Goal: Find contact information: Find contact information

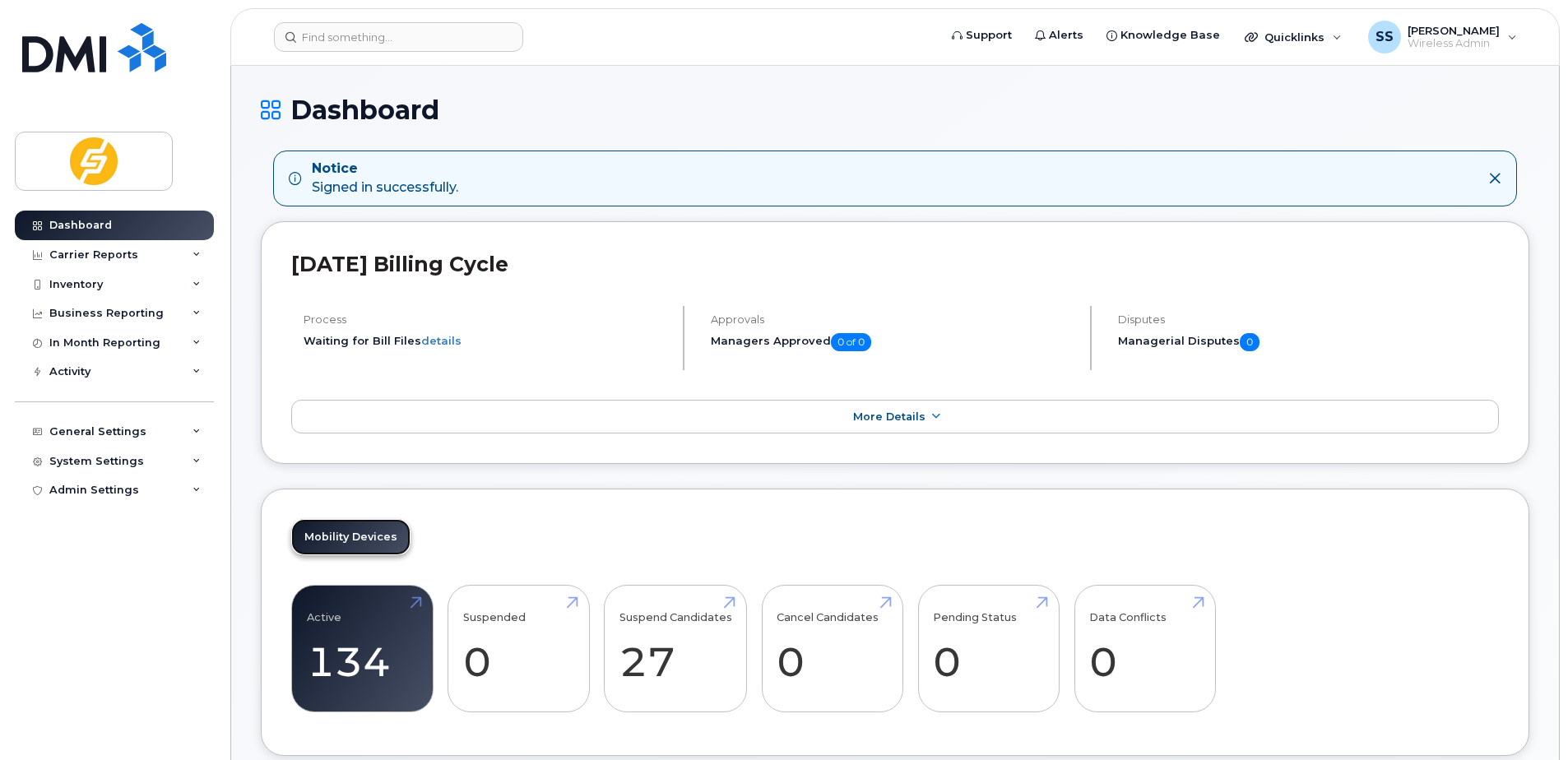
click at [334, 547] on link "Mobility Devices" at bounding box center [351, 537] width 120 height 36
click at [367, 629] on link "Active 134 30%" at bounding box center [362, 649] width 111 height 109
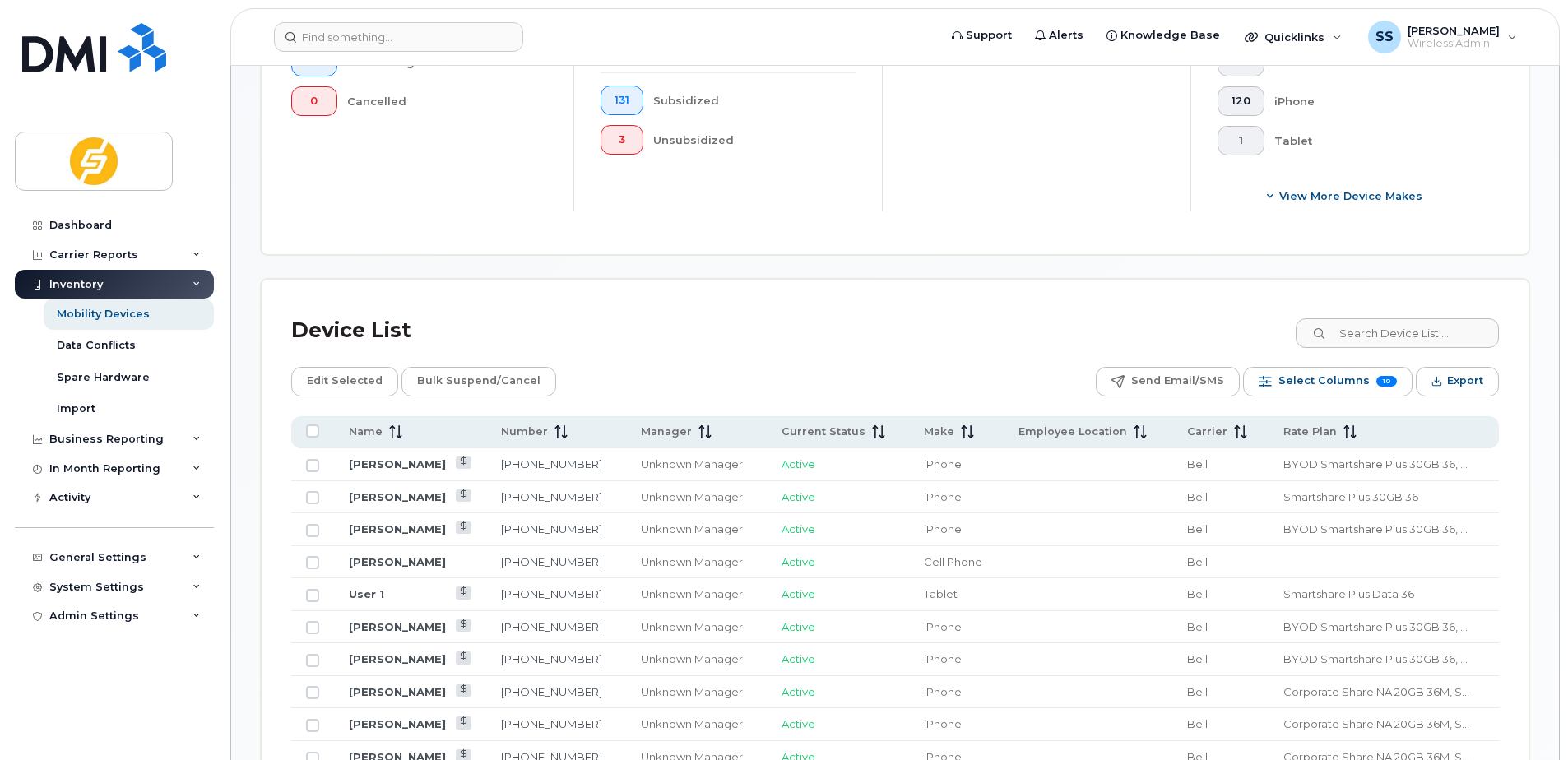
scroll to position [581, 0]
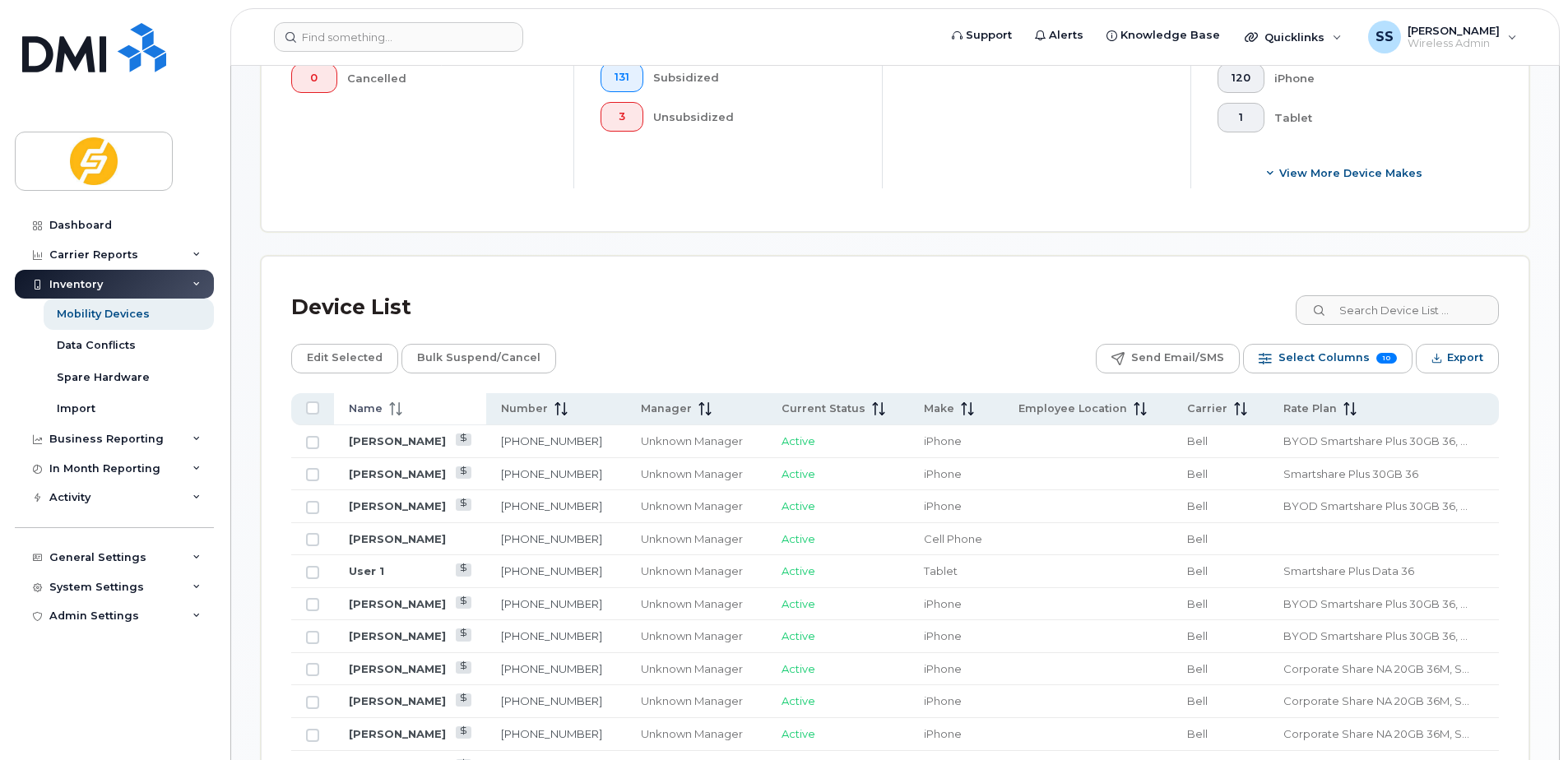
click at [383, 413] on span at bounding box center [393, 408] width 20 height 14
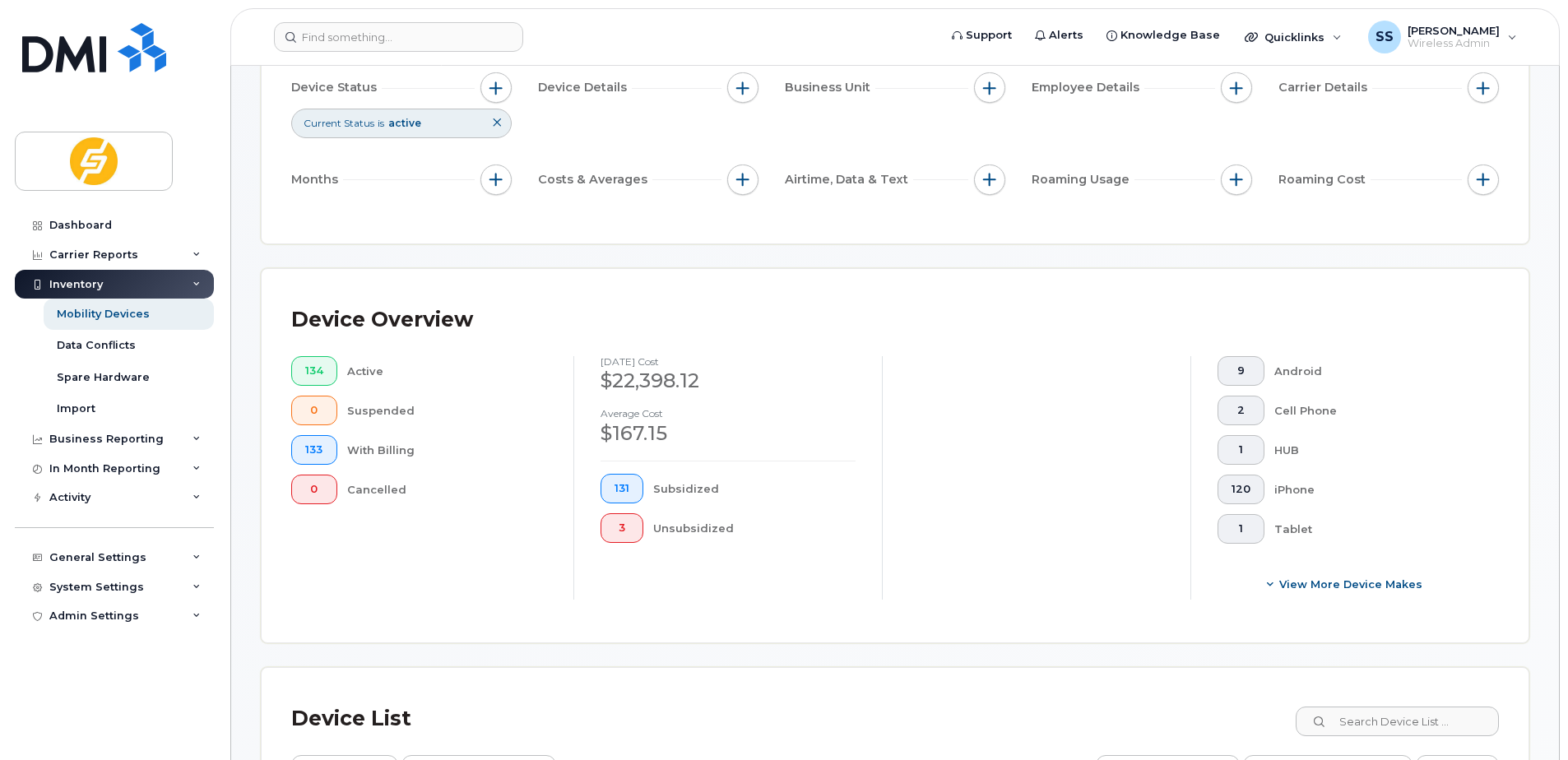
scroll to position [0, 0]
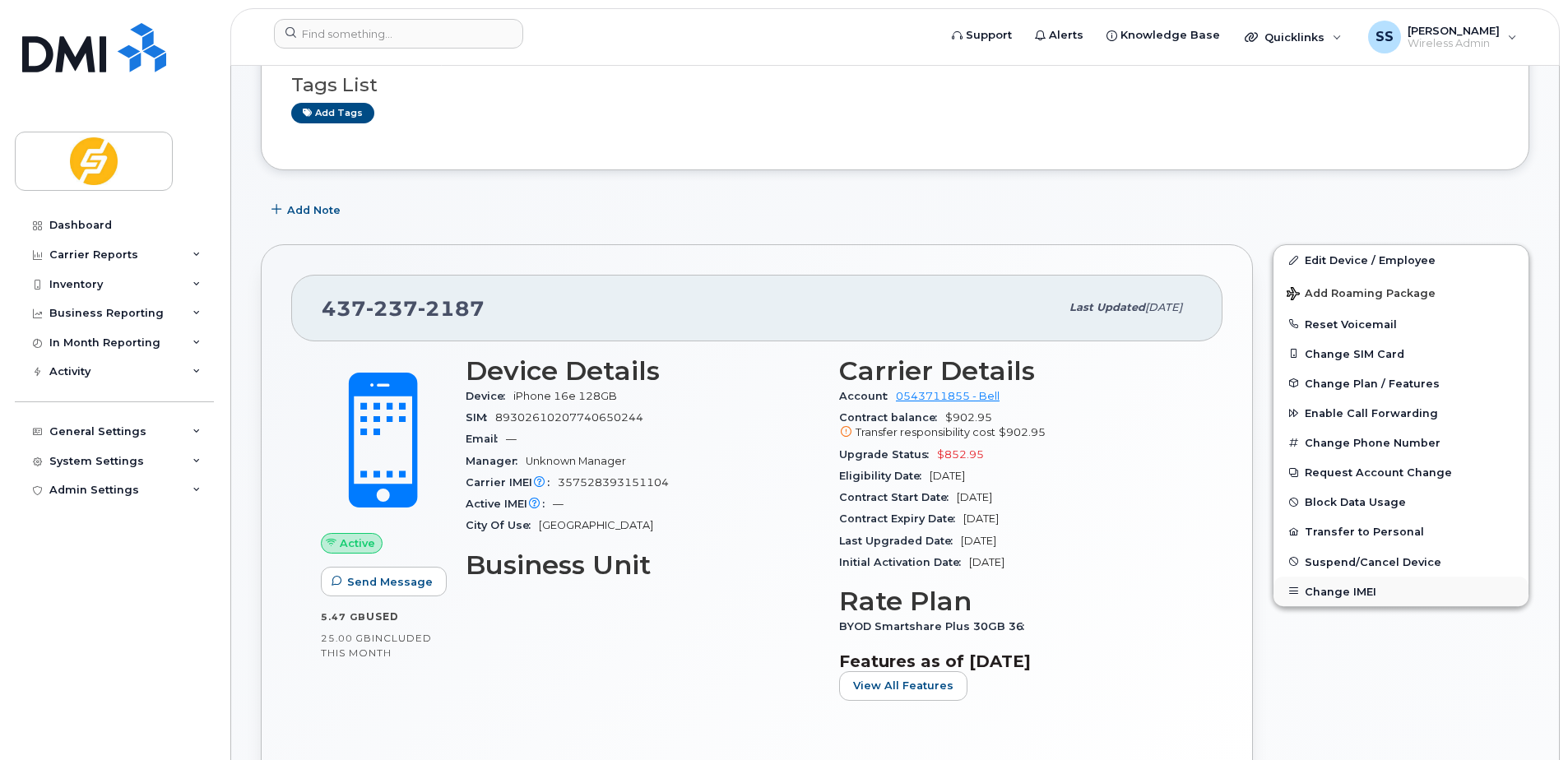
scroll to position [165, 0]
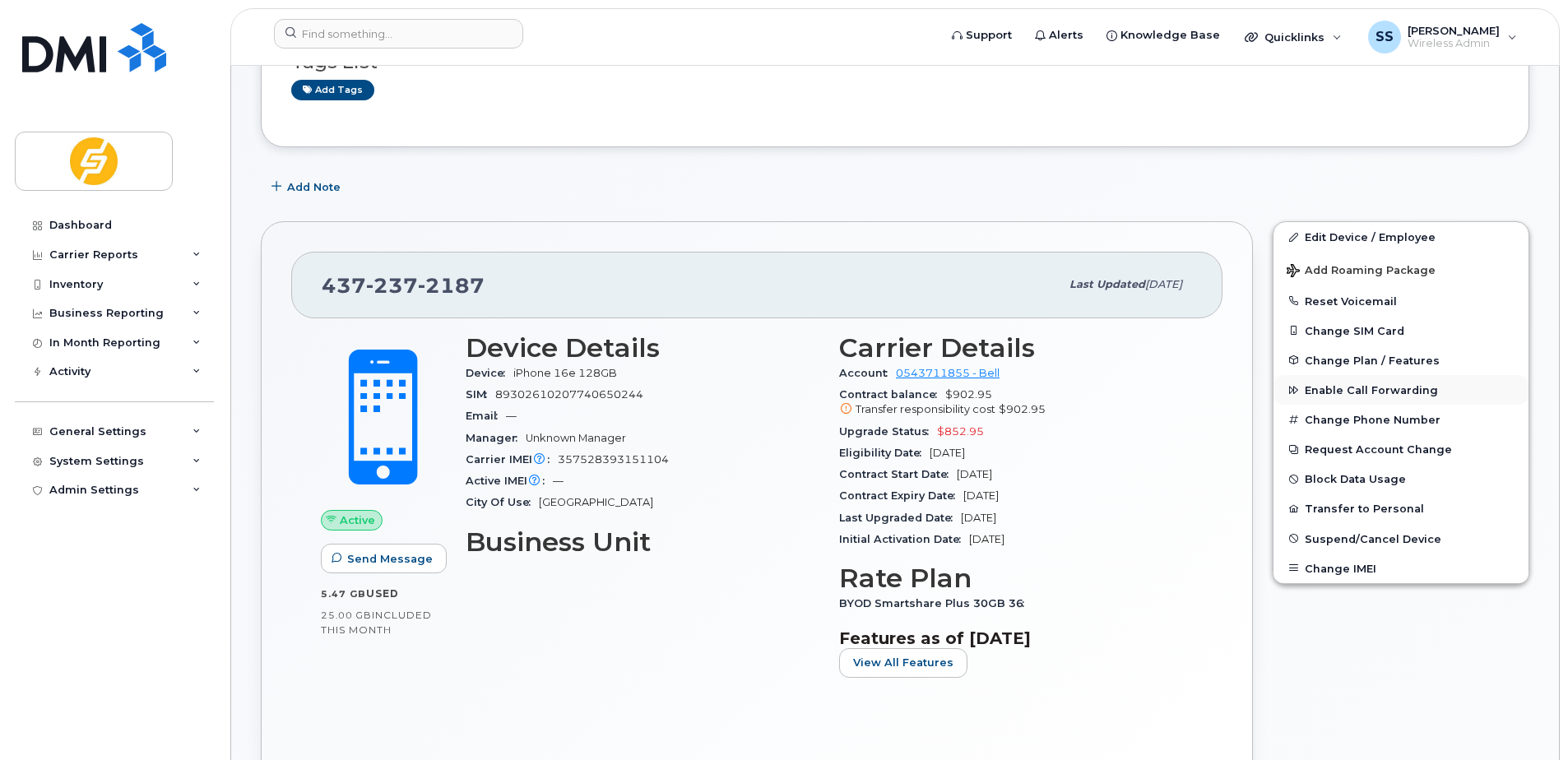
click at [1339, 392] on span "Enable Call Forwarding" at bounding box center [1371, 390] width 133 height 13
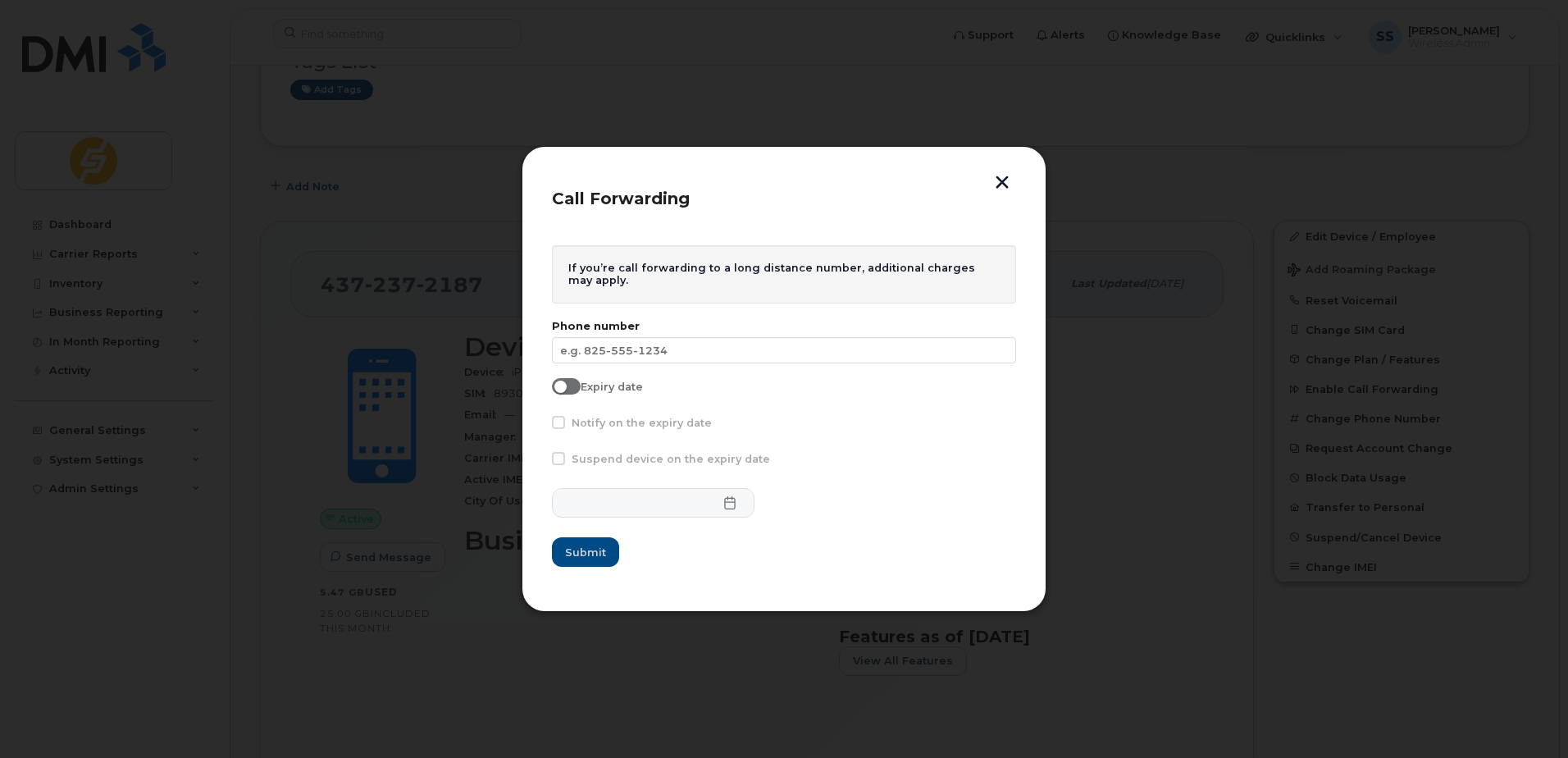
click at [1002, 186] on button "button" at bounding box center [1002, 183] width 24 height 17
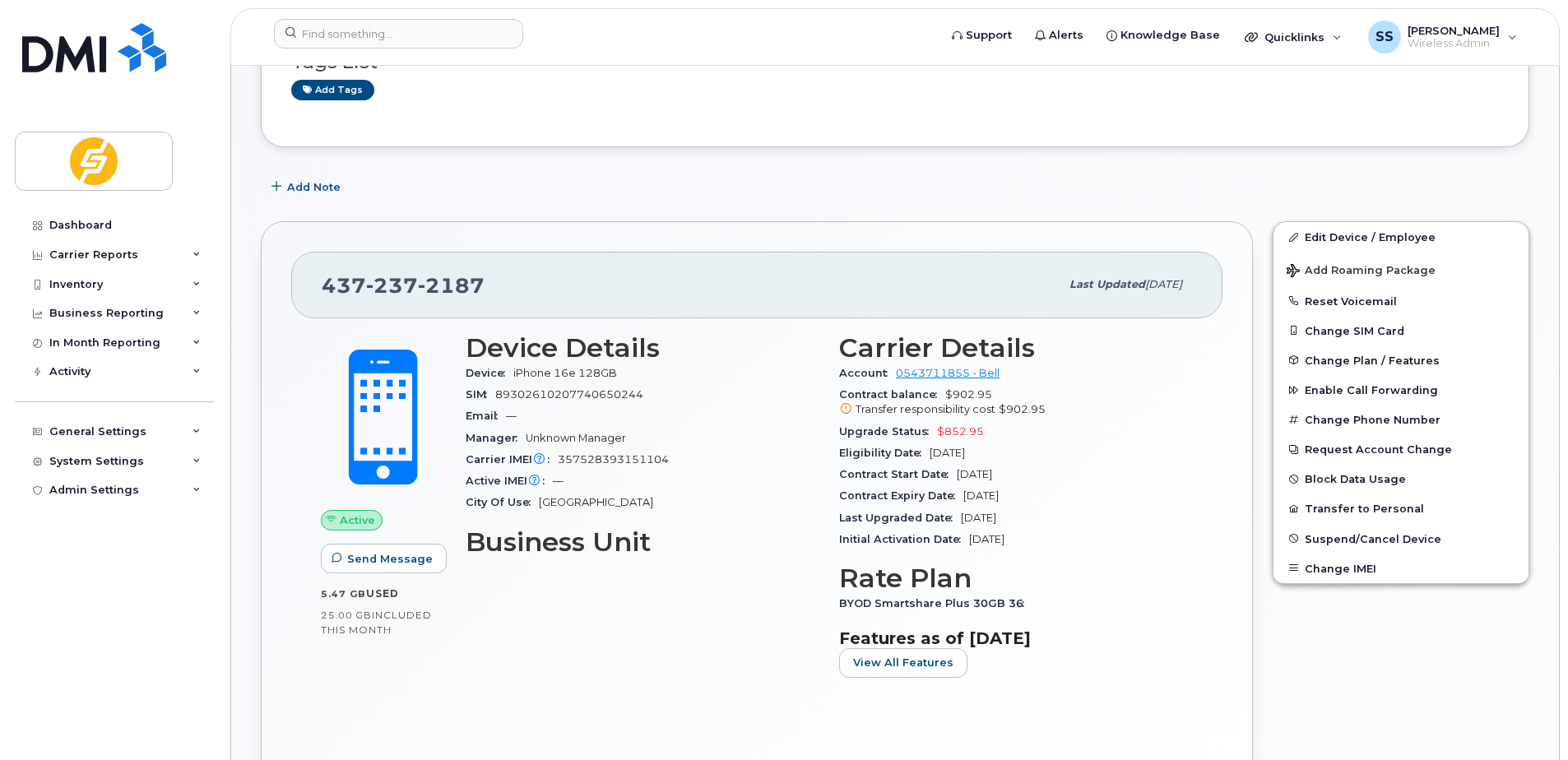
scroll to position [0, 0]
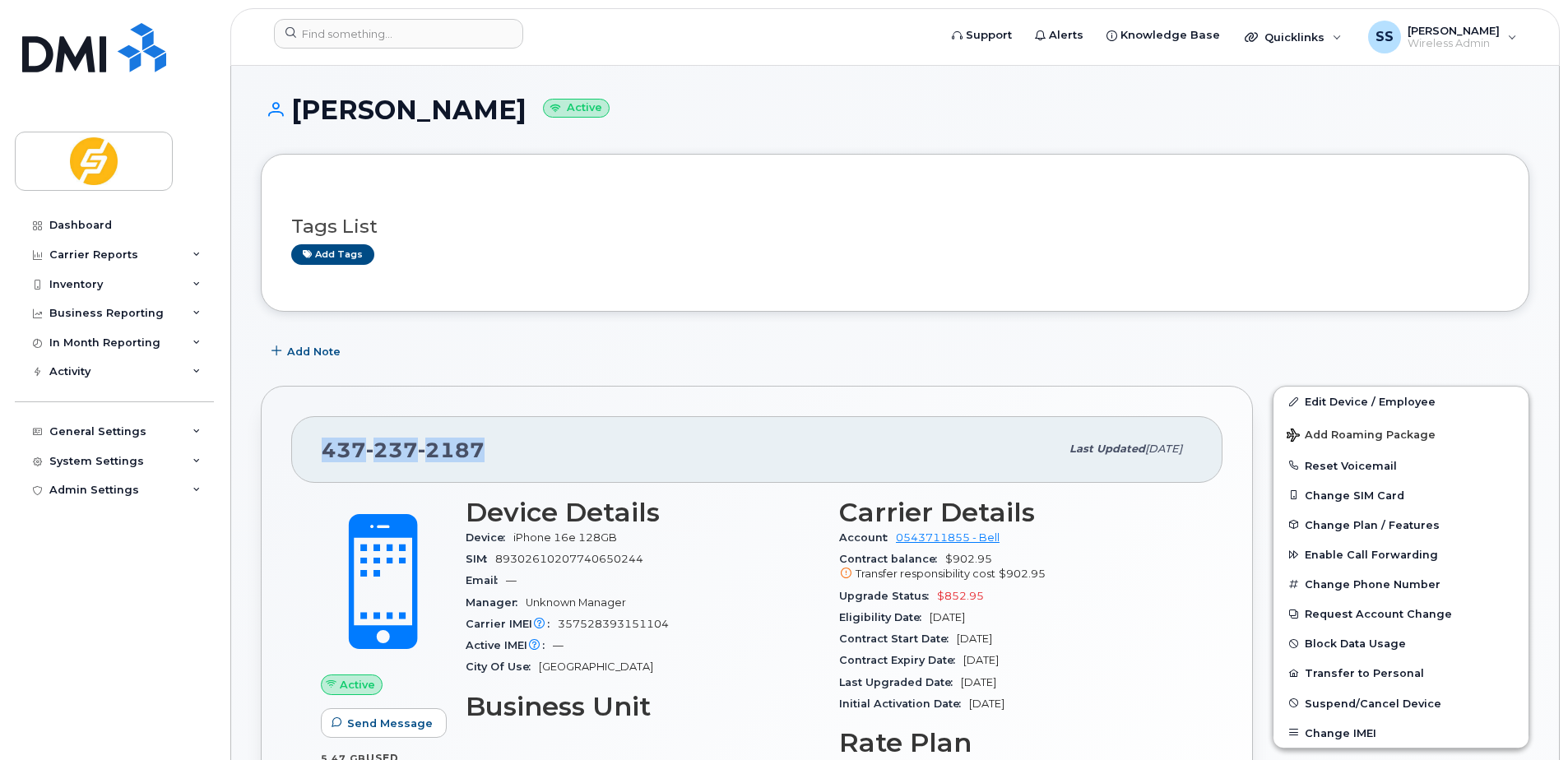
copy span "437 237 2187"
drag, startPoint x: 490, startPoint y: 447, endPoint x: 23, endPoint y: 436, distance: 467.1
click at [308, 437] on div "437 237 2187 Last updated Aug 25, 2025" at bounding box center [757, 449] width 932 height 66
